Goal: Transaction & Acquisition: Book appointment/travel/reservation

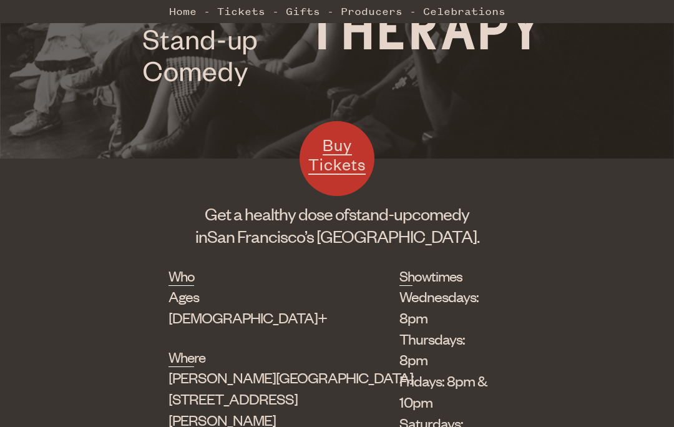
scroll to position [217, 0]
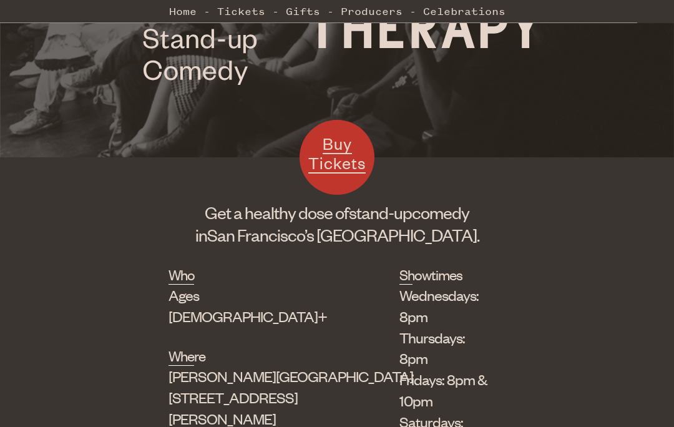
click at [400, 277] on h2 "Showtimes" at bounding box center [406, 275] width 13 height 20
click at [331, 161] on span "Buy Tickets" at bounding box center [337, 154] width 57 height 41
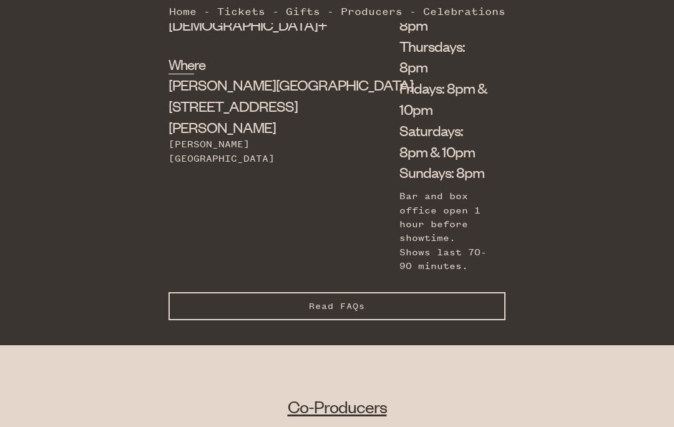
scroll to position [511, 0]
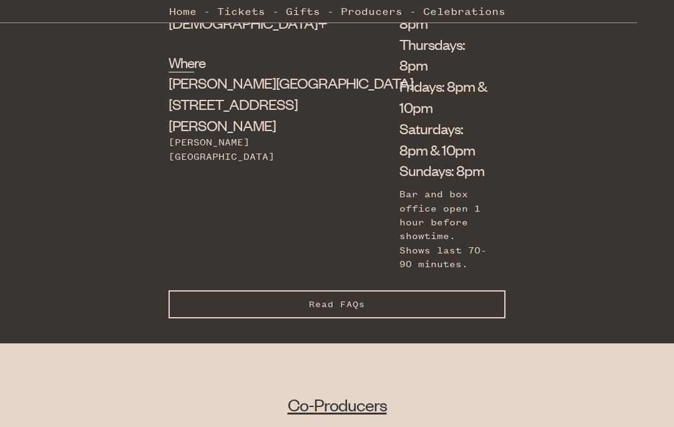
click at [497, 291] on button "Read FAQs Hide FAQs" at bounding box center [337, 305] width 337 height 28
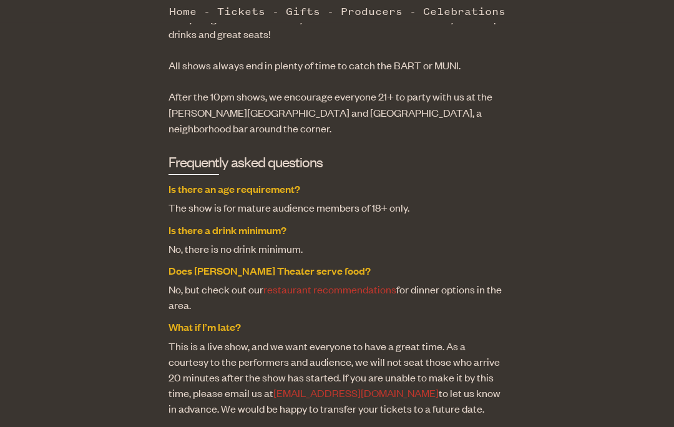
scroll to position [951, 0]
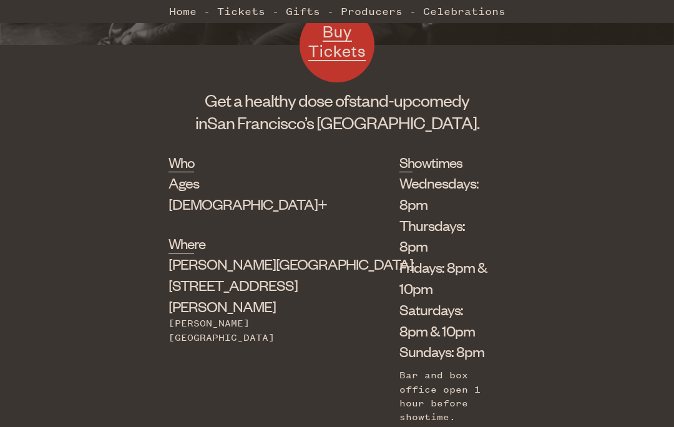
scroll to position [329, 0]
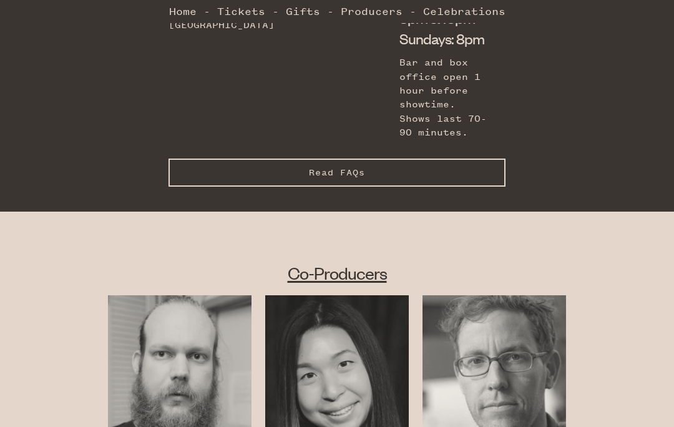
scroll to position [644, 0]
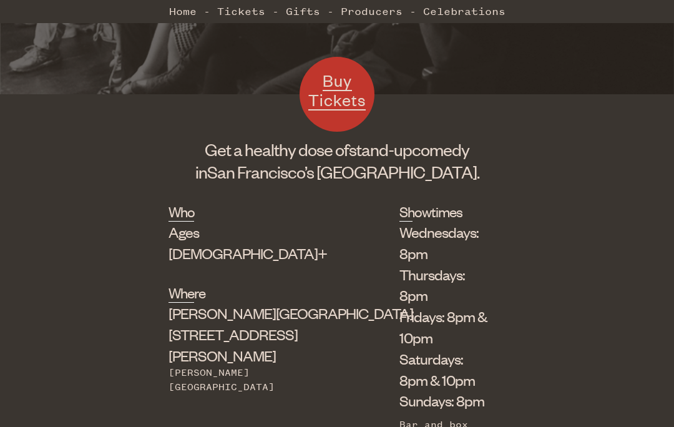
scroll to position [282, 0]
click at [333, 82] on span "Buy Tickets" at bounding box center [337, 89] width 57 height 41
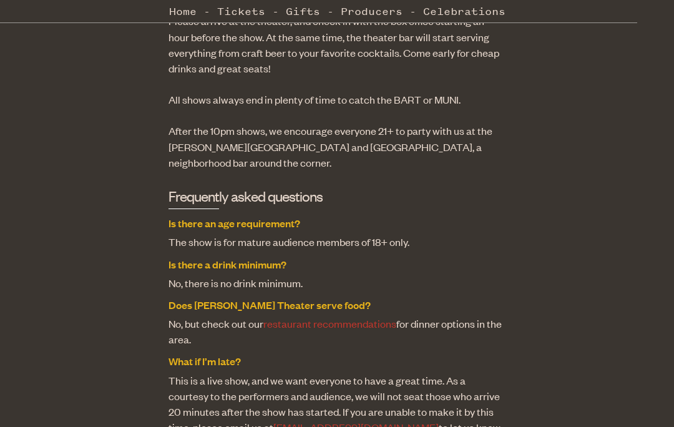
scroll to position [922, 0]
click at [345, 316] on link "restaurant recommendations" at bounding box center [330, 323] width 133 height 14
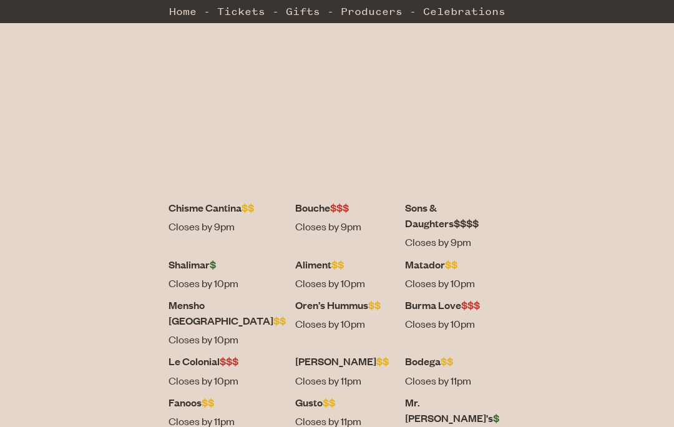
scroll to position [432, 0]
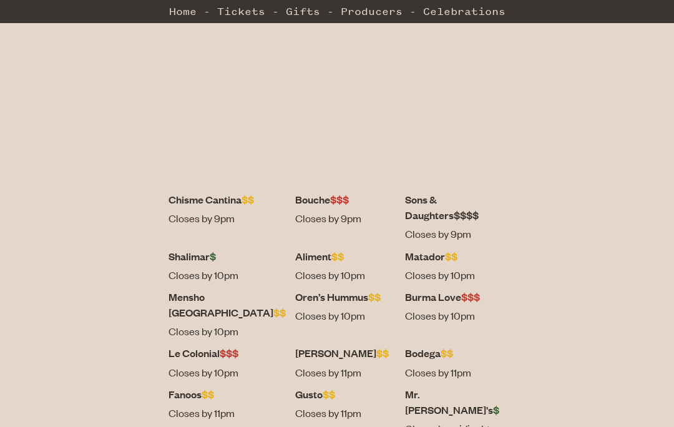
click at [430, 345] on dt "Bodega $$" at bounding box center [455, 353] width 101 height 16
click at [426, 345] on dt "Bodega $$" at bounding box center [455, 353] width 101 height 16
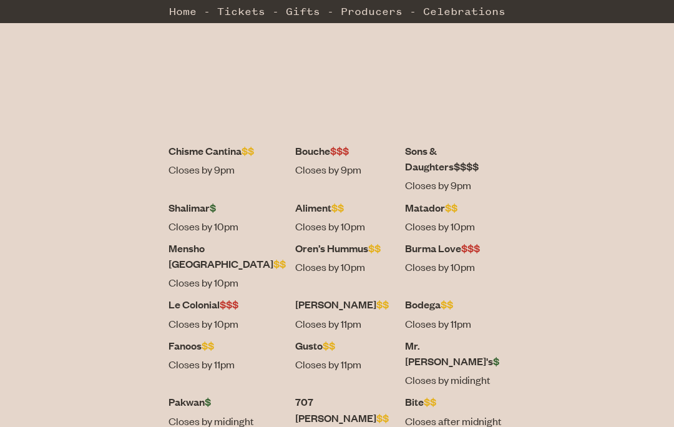
scroll to position [487, 0]
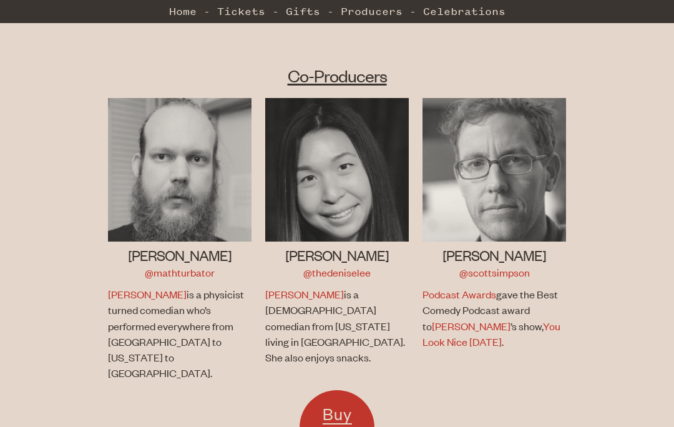
scroll to position [840, 0]
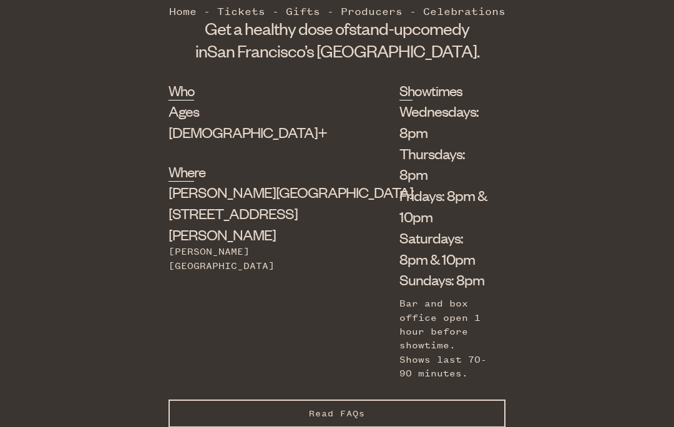
click at [458, 400] on button "Read FAQs Hide FAQs" at bounding box center [337, 414] width 337 height 28
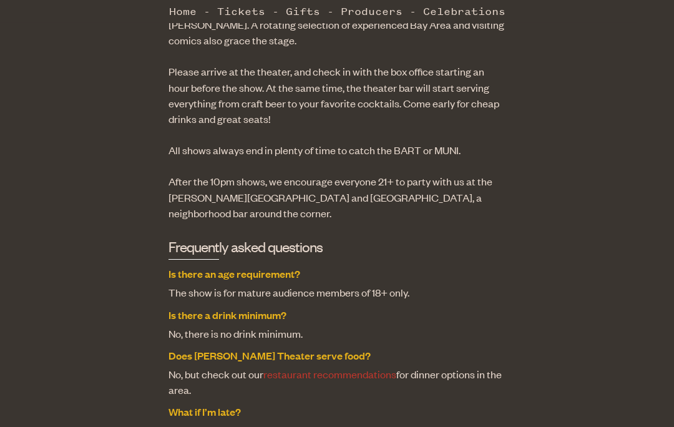
scroll to position [873, 0]
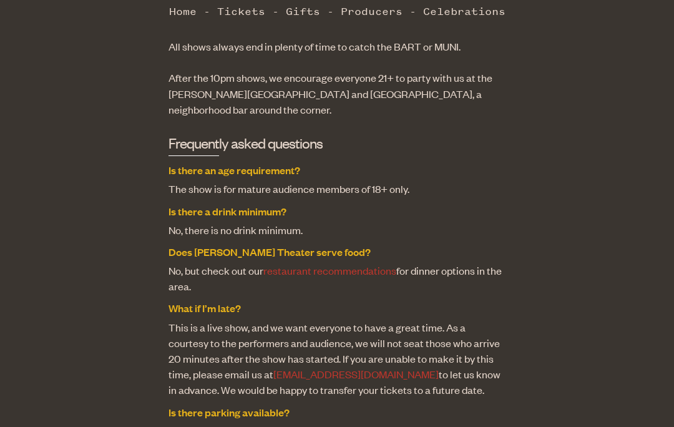
scroll to position [978, 0]
